Goal: Task Accomplishment & Management: Manage account settings

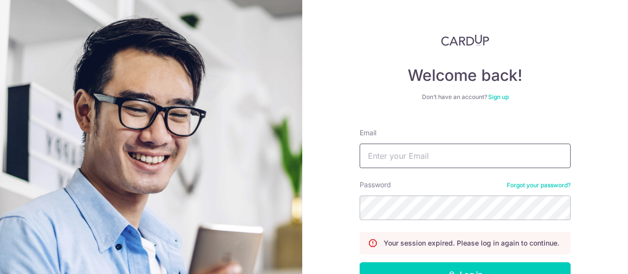
scroll to position [49, 0]
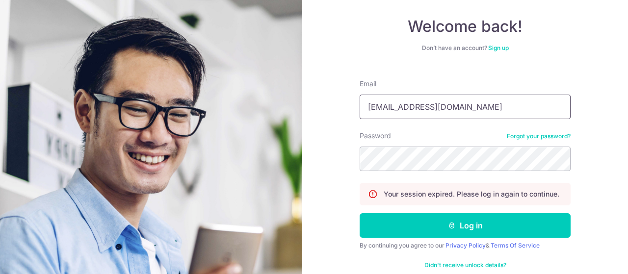
type input "[EMAIL_ADDRESS][DOMAIN_NAME]"
click at [360, 214] on button "Log in" at bounding box center [465, 226] width 211 height 25
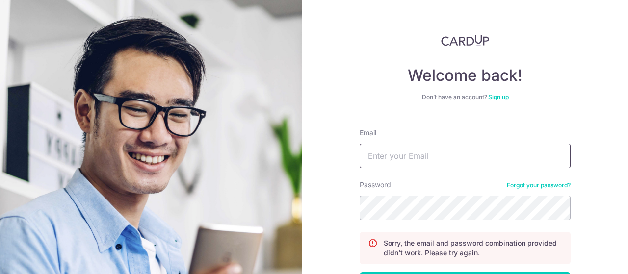
click at [429, 159] on input "Email" at bounding box center [465, 156] width 211 height 25
type input "[EMAIL_ADDRESS][DOMAIN_NAME]"
click at [429, 159] on input "Email" at bounding box center [465, 156] width 211 height 25
type input "liting.neo@hotmail.com"
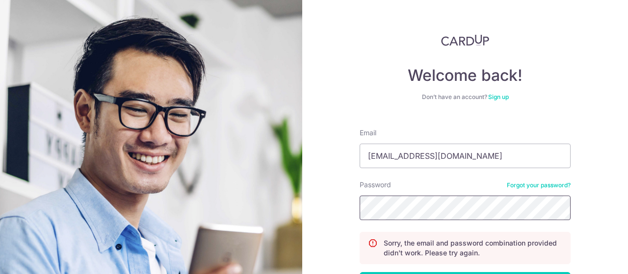
click at [429, 159] on input "Email" at bounding box center [465, 156] width 211 height 25
paste input "[EMAIL_ADDRESS][DOMAIN_NAME]"
type input "[EMAIL_ADDRESS][DOMAIN_NAME]"
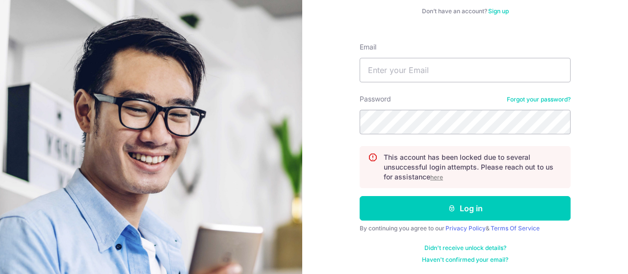
scroll to position [86, 0]
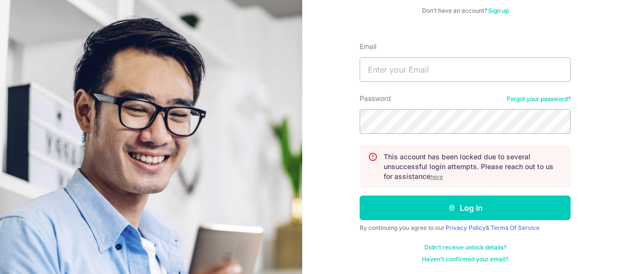
click at [437, 177] on u "here" at bounding box center [437, 176] width 13 height 7
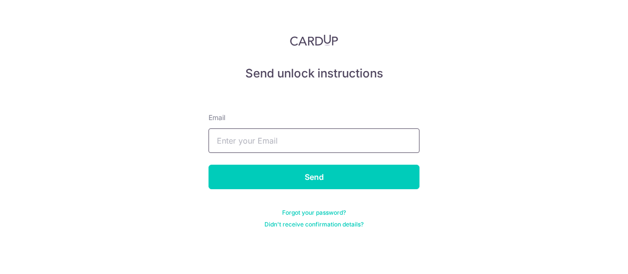
click at [309, 141] on input "text" at bounding box center [314, 141] width 211 height 25
paste input "[EMAIL_ADDRESS][DOMAIN_NAME]"
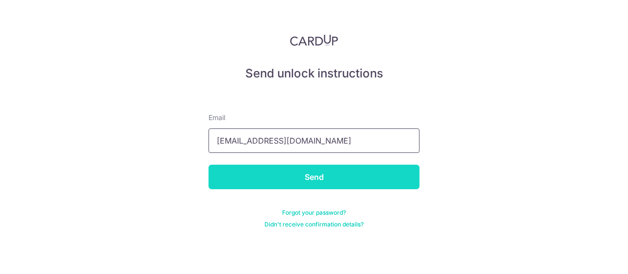
type input "[EMAIL_ADDRESS][DOMAIN_NAME]"
click at [287, 184] on input "Send" at bounding box center [314, 177] width 211 height 25
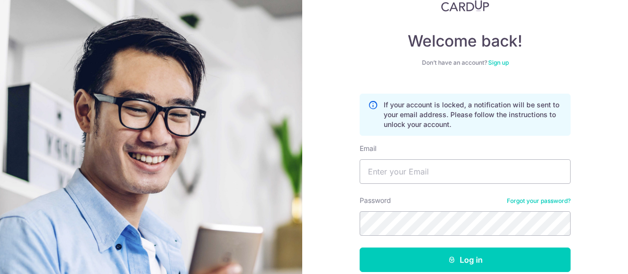
scroll to position [49, 0]
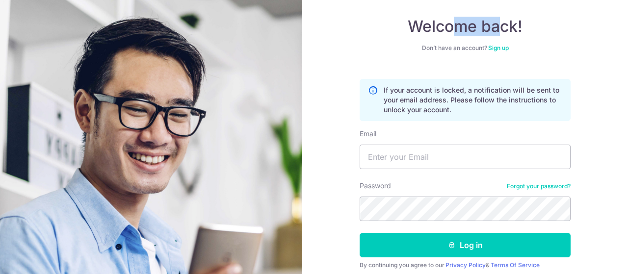
drag, startPoint x: 454, startPoint y: 28, endPoint x: 498, endPoint y: 27, distance: 44.2
click at [498, 26] on h4 "Welcome back!" at bounding box center [465, 27] width 211 height 20
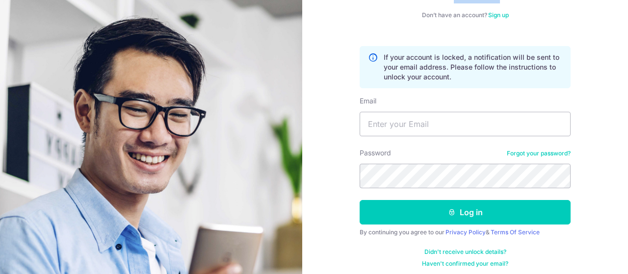
scroll to position [86, 0]
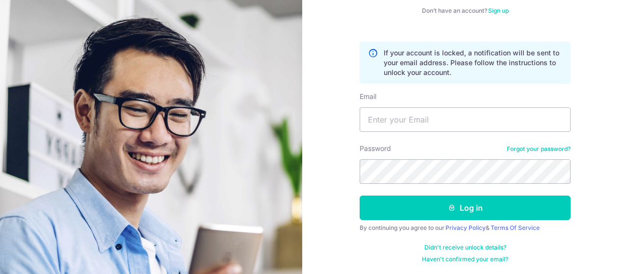
click at [530, 151] on link "Forgot your password?" at bounding box center [539, 149] width 64 height 8
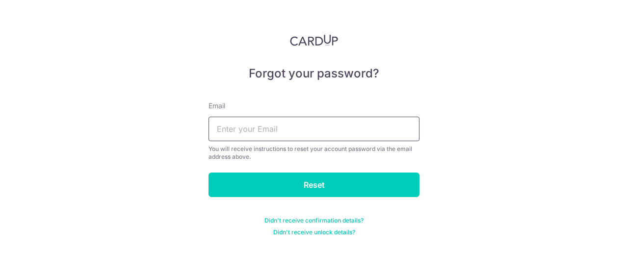
click at [324, 136] on input "text" at bounding box center [314, 129] width 211 height 25
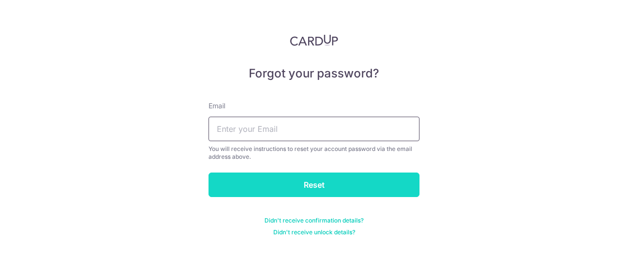
paste input "[EMAIL_ADDRESS][DOMAIN_NAME]"
type input "[EMAIL_ADDRESS][DOMAIN_NAME]"
click at [308, 186] on input "Reset" at bounding box center [314, 185] width 211 height 25
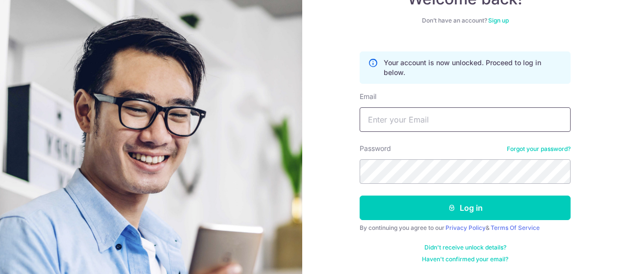
click at [450, 121] on input "Email" at bounding box center [465, 120] width 211 height 25
click at [507, 145] on link "Forgot your password?" at bounding box center [539, 149] width 64 height 8
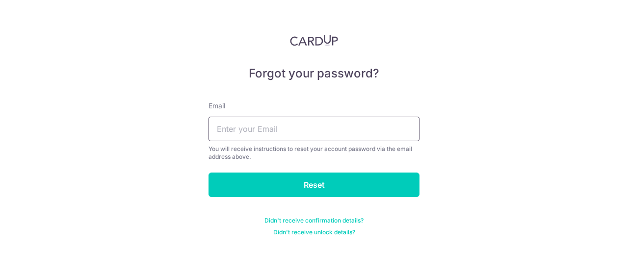
click at [296, 134] on input "text" at bounding box center [314, 129] width 211 height 25
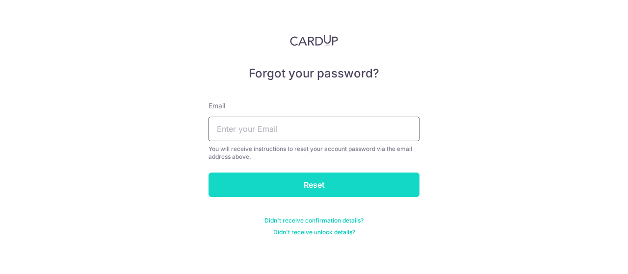
paste input "[EMAIL_ADDRESS][DOMAIN_NAME]"
type input "[EMAIL_ADDRESS][DOMAIN_NAME]"
click at [322, 187] on input "Reset" at bounding box center [314, 185] width 211 height 25
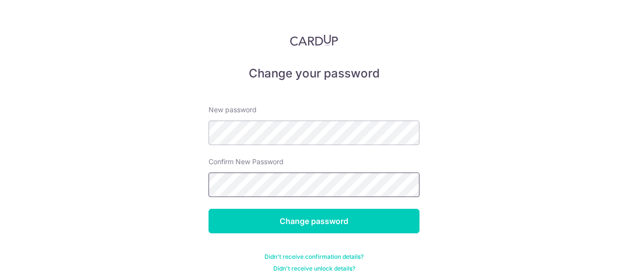
click at [209, 209] on input "Change password" at bounding box center [314, 221] width 211 height 25
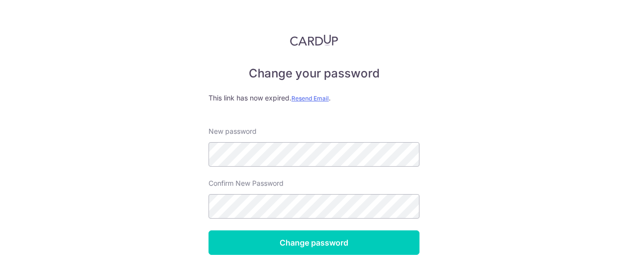
click at [317, 93] on div "This link has now expired. Resend Email ." at bounding box center [314, 98] width 211 height 10
click at [314, 99] on u "Resend Email" at bounding box center [310, 98] width 37 height 7
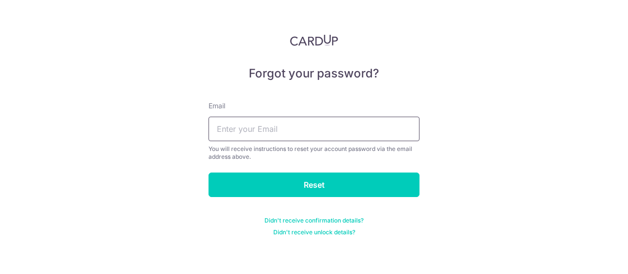
click at [298, 132] on input "text" at bounding box center [314, 129] width 211 height 25
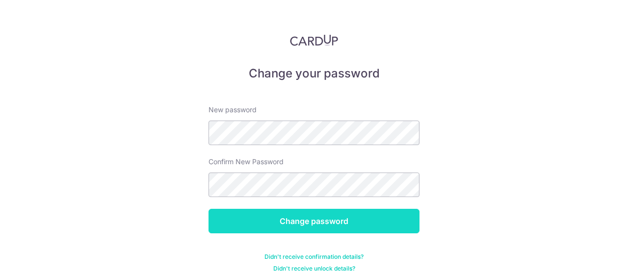
click at [367, 213] on input "Change password" at bounding box center [314, 221] width 211 height 25
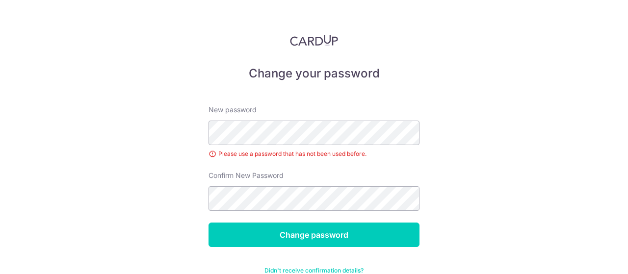
scroll to position [24, 0]
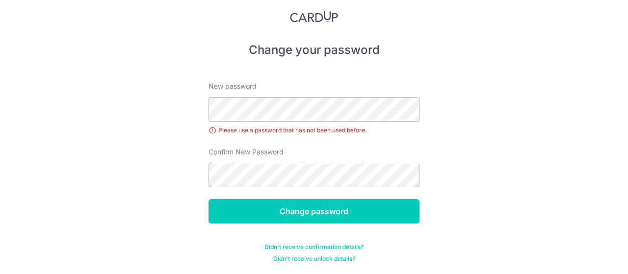
click at [481, 123] on div "Change your password New password Please use a password that has not been used …" at bounding box center [314, 137] width 628 height 274
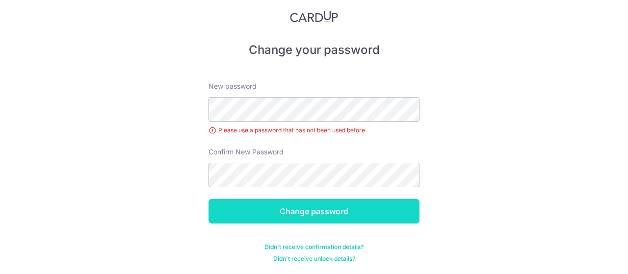
click at [360, 207] on input "Change password" at bounding box center [314, 211] width 211 height 25
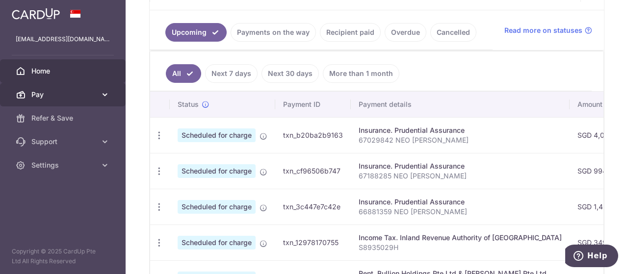
scroll to position [196, 0]
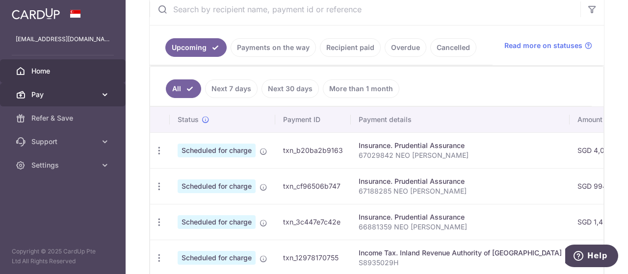
click at [59, 100] on link "Pay" at bounding box center [63, 95] width 126 height 24
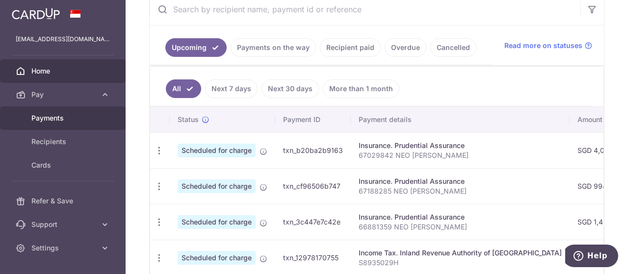
click at [54, 116] on span "Payments" at bounding box center [63, 118] width 65 height 10
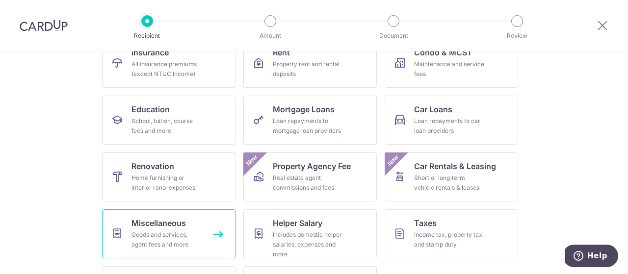
scroll to position [164, 0]
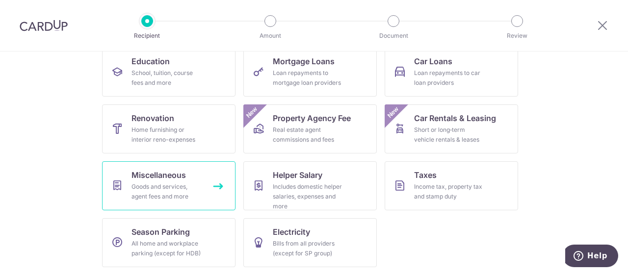
click at [176, 186] on div "Goods and services, agent fees and more" at bounding box center [167, 192] width 71 height 20
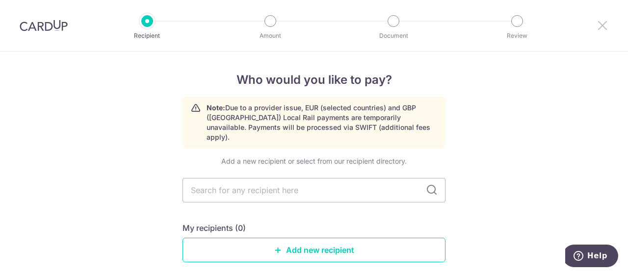
click at [602, 25] on icon at bounding box center [603, 25] width 12 height 12
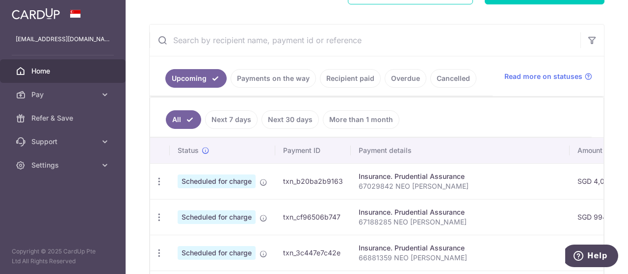
scroll to position [196, 0]
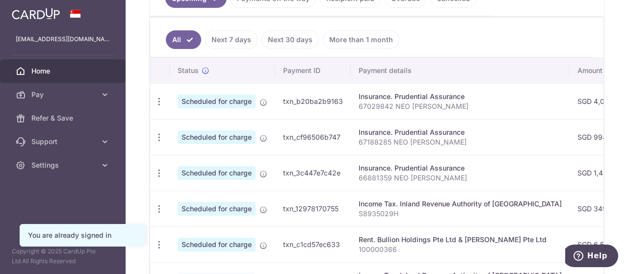
scroll to position [295, 0]
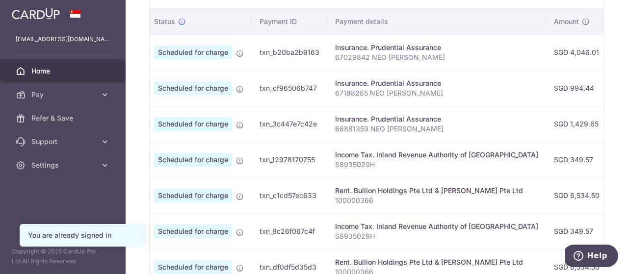
click at [598, 122] on tr "Update payment Cancel payment Scheduled for charge txn_3c447e7c42e Insurance. P…" at bounding box center [528, 124] width 803 height 36
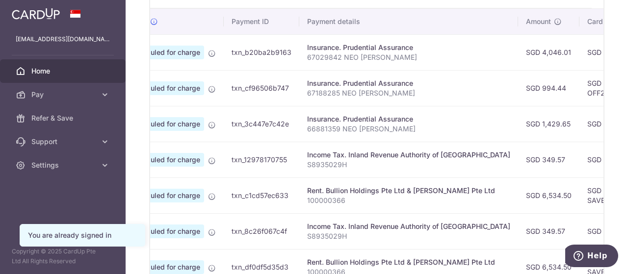
click at [580, 116] on td "SGD 37.17" at bounding box center [612, 124] width 64 height 36
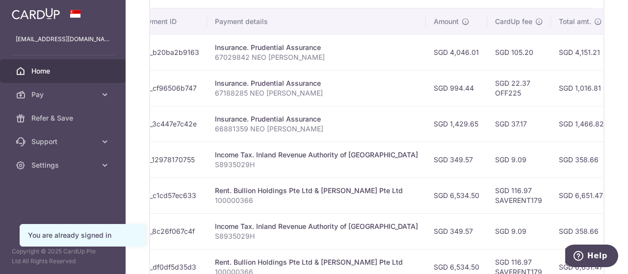
scroll to position [0, 313]
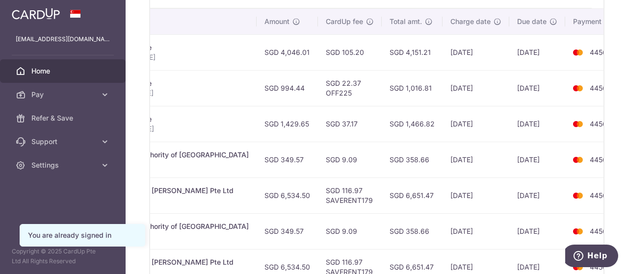
drag, startPoint x: 569, startPoint y: 123, endPoint x: 620, endPoint y: 120, distance: 50.6
click at [620, 120] on div "× Pause Schedule Pause all future payments in this series Pause just this one p…" at bounding box center [377, 137] width 503 height 274
click at [568, 118] on img at bounding box center [578, 124] width 20 height 12
click at [510, 92] on td "[DATE]" at bounding box center [538, 88] width 56 height 36
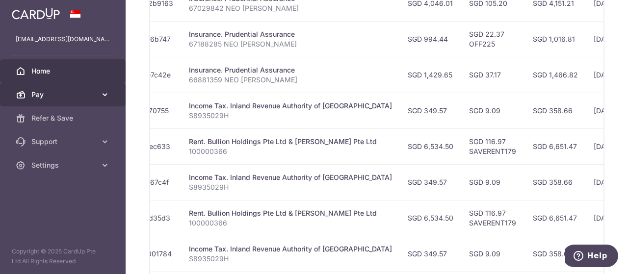
scroll to position [0, 0]
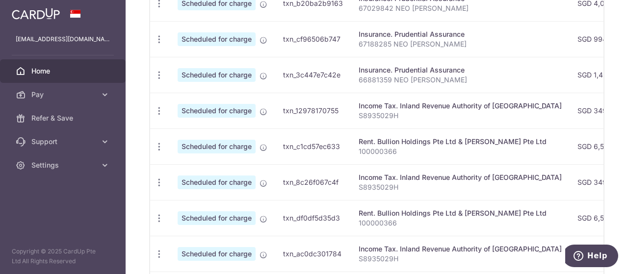
drag, startPoint x: 398, startPoint y: 106, endPoint x: 141, endPoint y: 100, distance: 256.3
click at [38, 99] on main "[EMAIL_ADDRESS][DOMAIN_NAME] Home Pay Payments Recipients Cards Refer & Save Su…" at bounding box center [314, 137] width 628 height 274
click at [397, 121] on td "Income Tax. Inland Revenue Authority of [GEOGRAPHIC_DATA] S8935029H" at bounding box center [460, 111] width 219 height 36
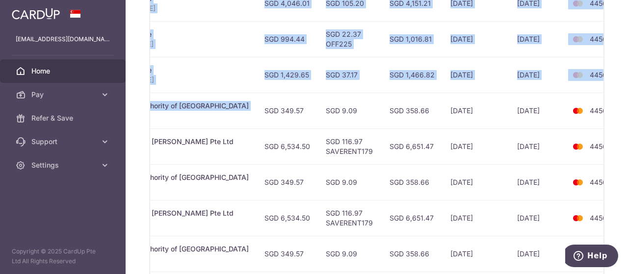
drag, startPoint x: 534, startPoint y: 113, endPoint x: 684, endPoint y: 116, distance: 150.2
click at [628, 116] on html "[EMAIL_ADDRESS][DOMAIN_NAME] Home Pay Payments Recipients Cards Refer & Save Su…" at bounding box center [314, 137] width 628 height 274
click at [566, 112] on td "4456" at bounding box center [603, 111] width 75 height 36
click at [510, 110] on td "[DATE]" at bounding box center [538, 111] width 56 height 36
click at [521, 108] on td "[DATE]" at bounding box center [538, 111] width 56 height 36
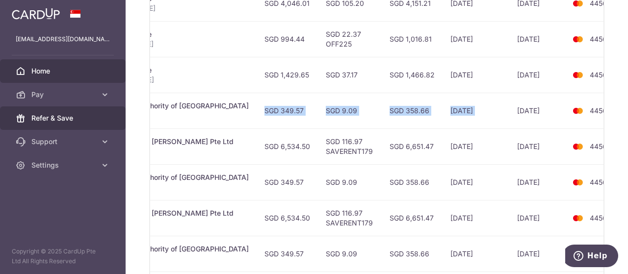
scroll to position [0, 0]
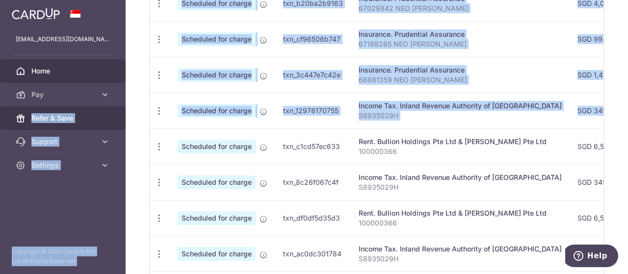
drag, startPoint x: 471, startPoint y: 116, endPoint x: 0, endPoint y: 110, distance: 471.3
click at [0, 110] on main "[EMAIL_ADDRESS][DOMAIN_NAME] Home Pay Payments Recipients Cards Refer & Save Su…" at bounding box center [314, 137] width 628 height 274
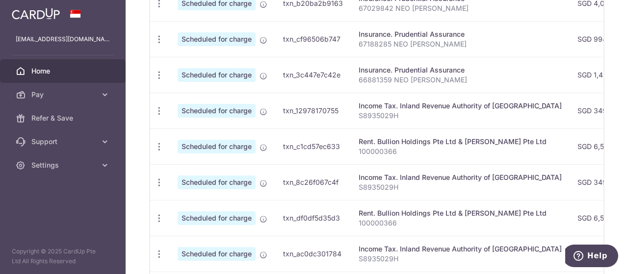
click at [449, 138] on div "Rent. Bullion Holdings Pte Ltd & [PERSON_NAME] Pte Ltd" at bounding box center [460, 142] width 203 height 10
